Goal: Information Seeking & Learning: Learn about a topic

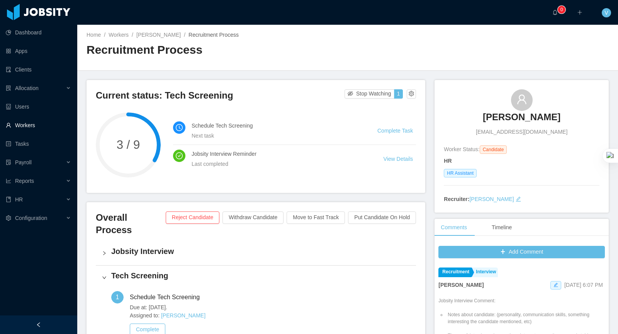
click at [29, 123] on link "Workers" at bounding box center [38, 125] width 65 height 15
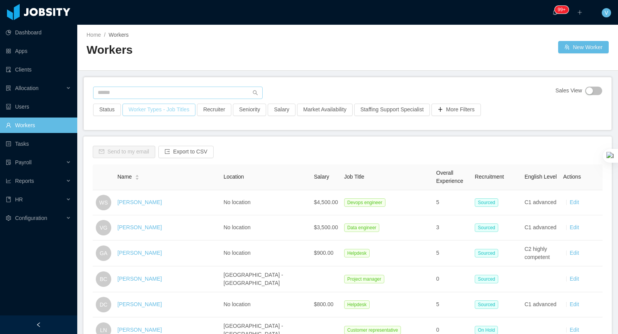
drag, startPoint x: 196, startPoint y: 105, endPoint x: 199, endPoint y: 95, distance: 9.6
click at [196, 105] on button "Worker Types - Job Titles" at bounding box center [159, 110] width 73 height 12
click at [199, 95] on input "text" at bounding box center [178, 93] width 170 height 12
paste input "**********"
type input "**********"
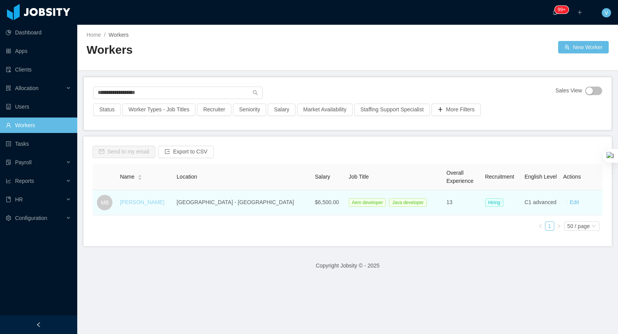
click at [147, 202] on link "[PERSON_NAME]" at bounding box center [142, 202] width 44 height 6
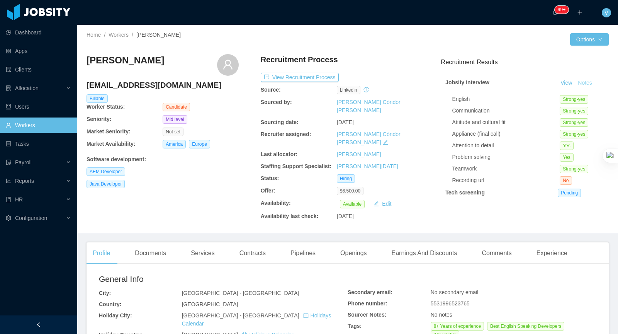
click at [587, 80] on button "Notes" at bounding box center [585, 82] width 20 height 9
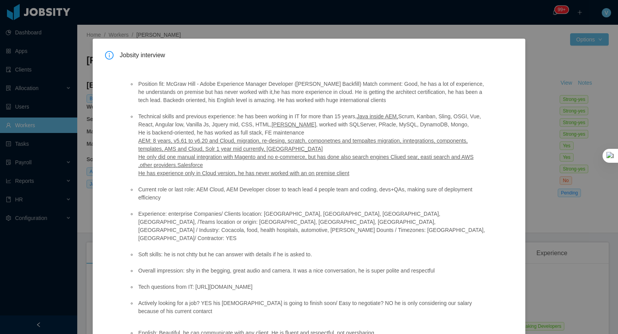
scroll to position [58, 0]
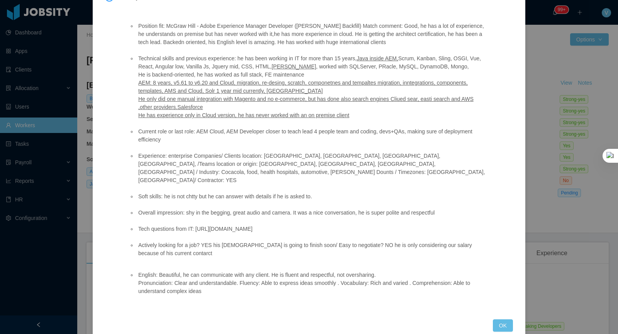
click at [506, 319] on button "OK" at bounding box center [503, 325] width 20 height 12
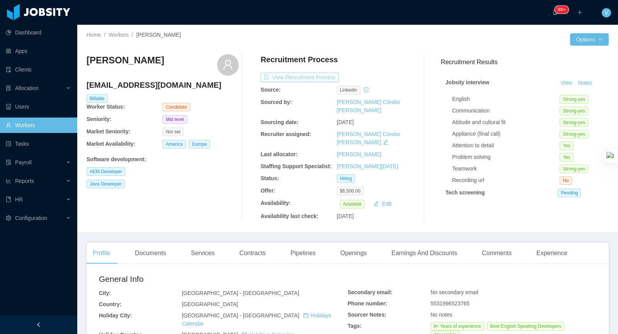
click at [280, 72] on div "Recruitment Process View Recruitment Process Source: linkedin Sourced by: [PERS…" at bounding box center [337, 137] width 152 height 166
click at [292, 79] on button "View Recruitment Process" at bounding box center [300, 77] width 78 height 9
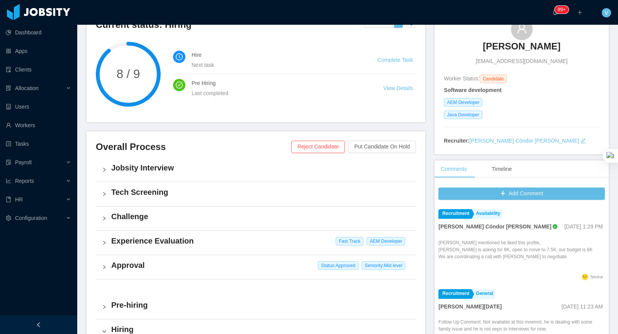
scroll to position [75, 0]
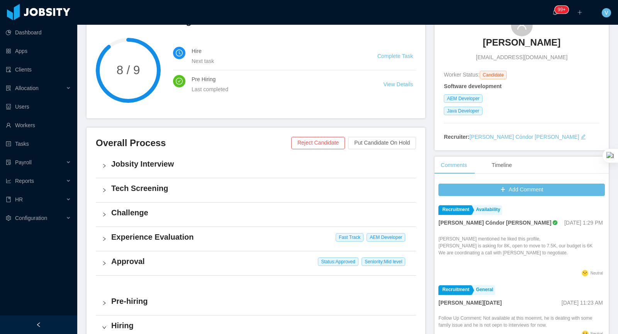
click at [149, 165] on h4 "Jobsity Interview" at bounding box center [260, 163] width 299 height 11
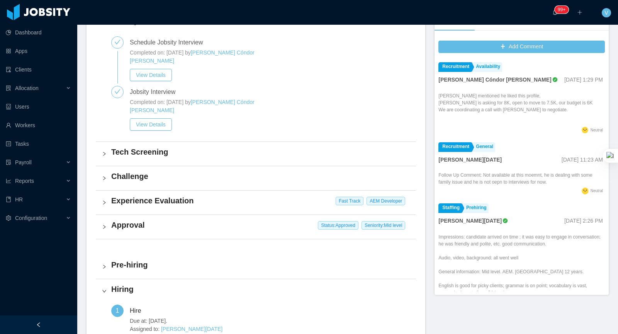
scroll to position [333, 0]
